Goal: Check status: Check status

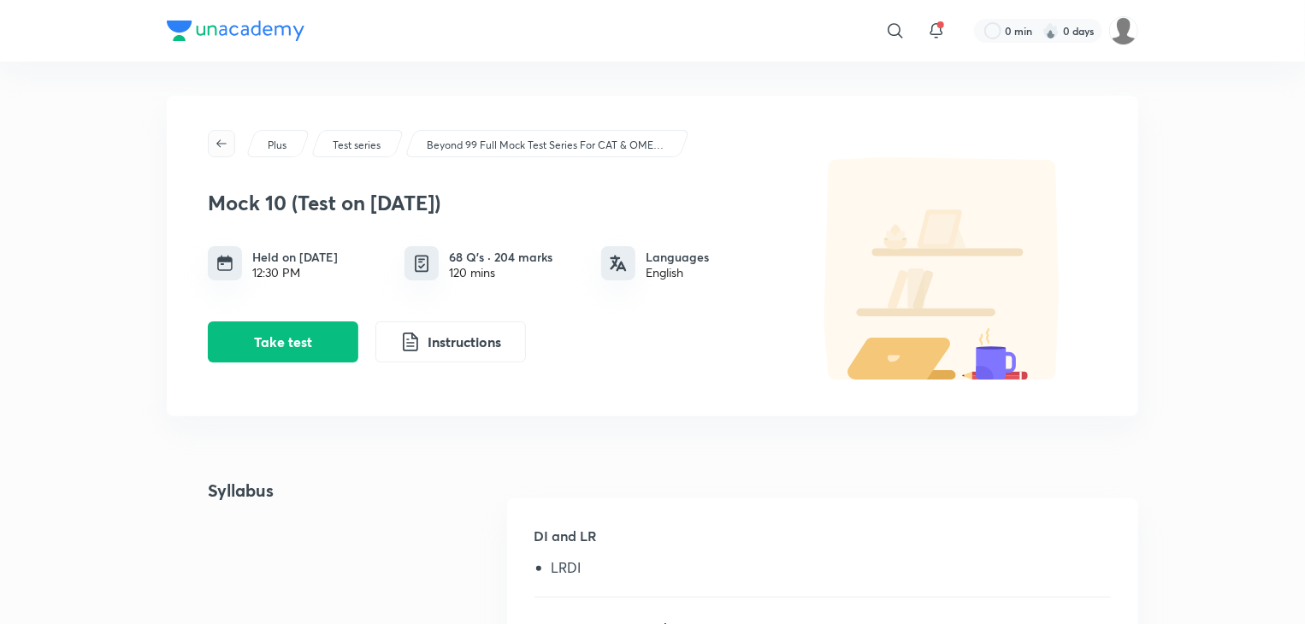
click at [218, 142] on icon "button" at bounding box center [221, 143] width 10 height 8
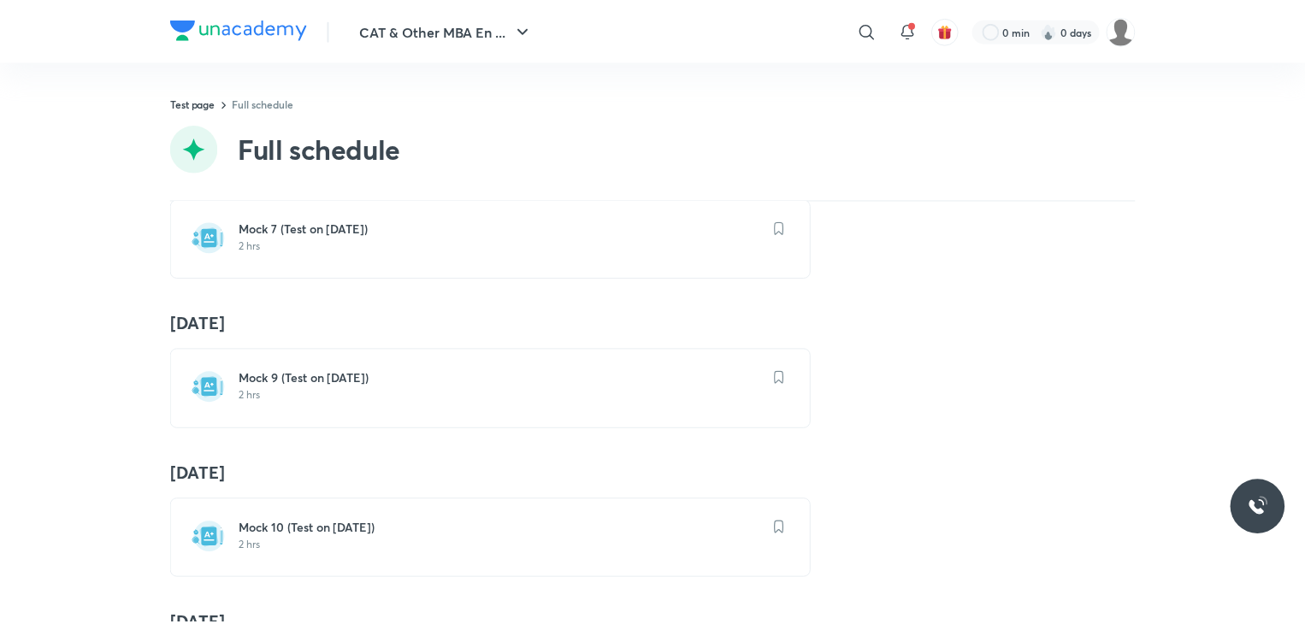
scroll to position [1262, 0]
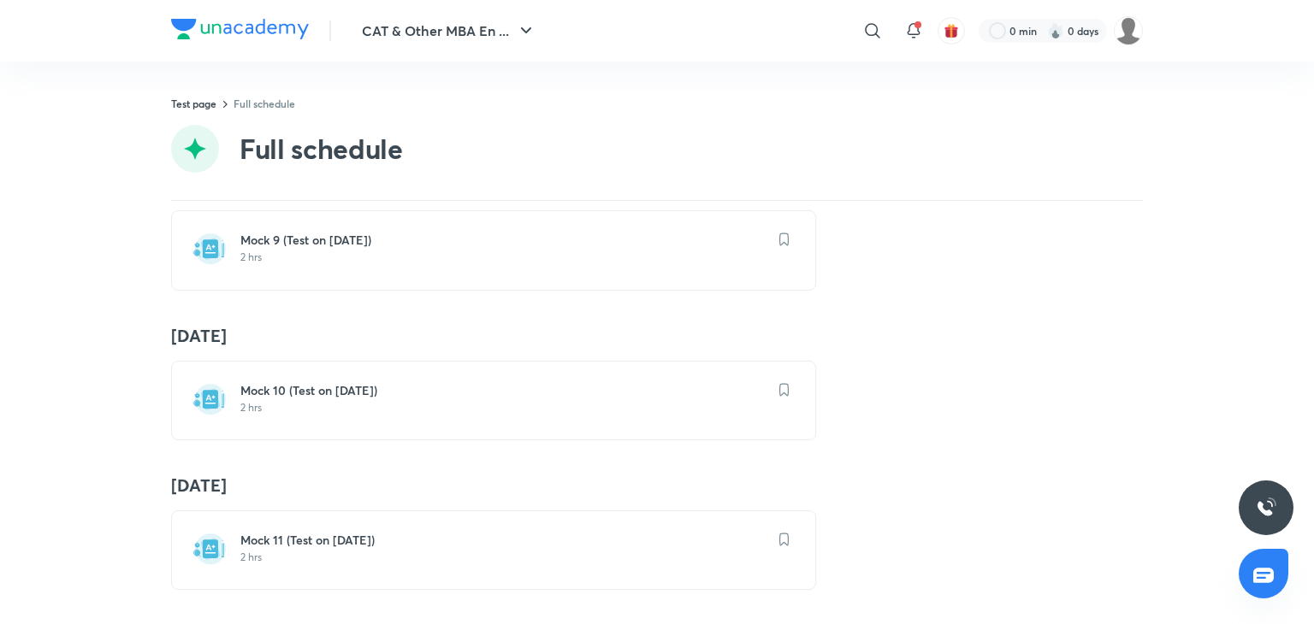
click at [349, 534] on h6 "Mock 11 (Test on [DATE])" at bounding box center [503, 540] width 527 height 17
